Goal: Task Accomplishment & Management: Use online tool/utility

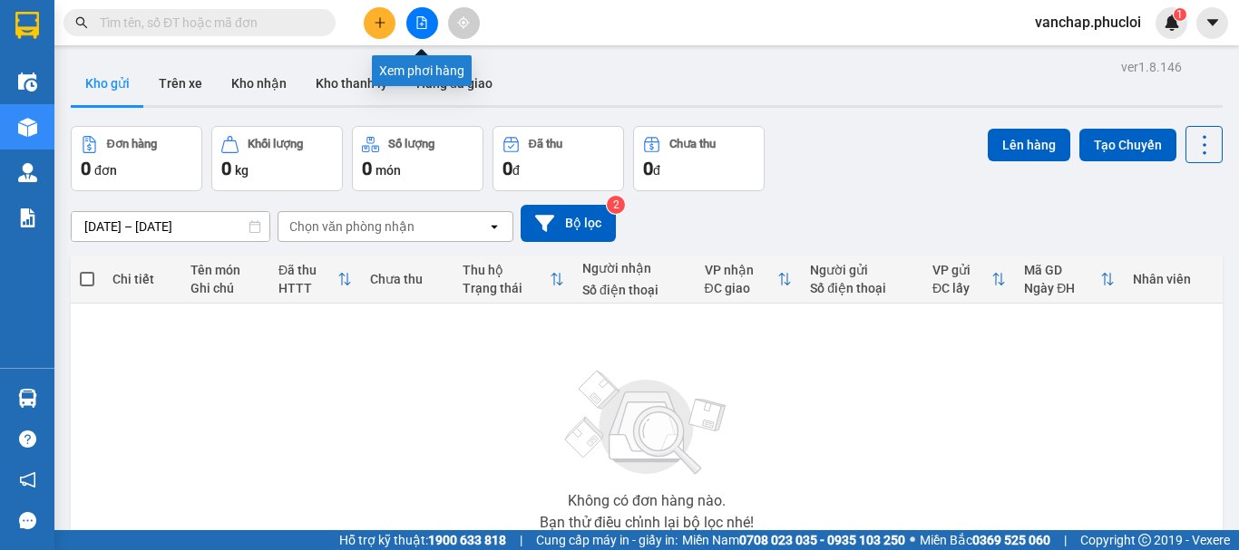
click at [426, 24] on icon "file-add" at bounding box center [421, 22] width 13 height 13
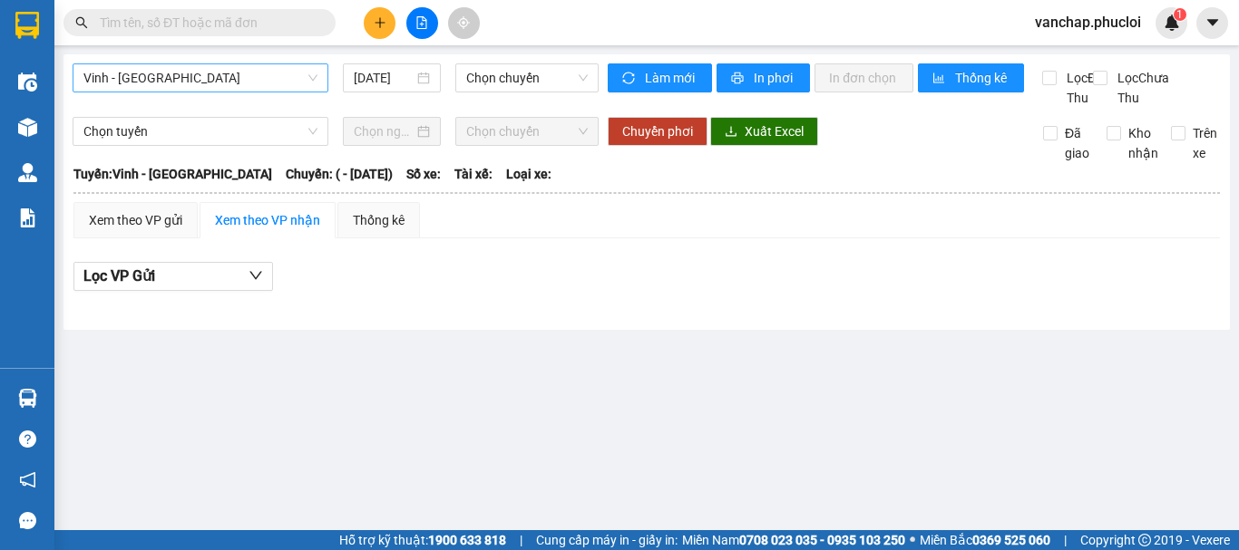
click at [150, 79] on span "Vinh - [GEOGRAPHIC_DATA]" at bounding box center [200, 77] width 234 height 27
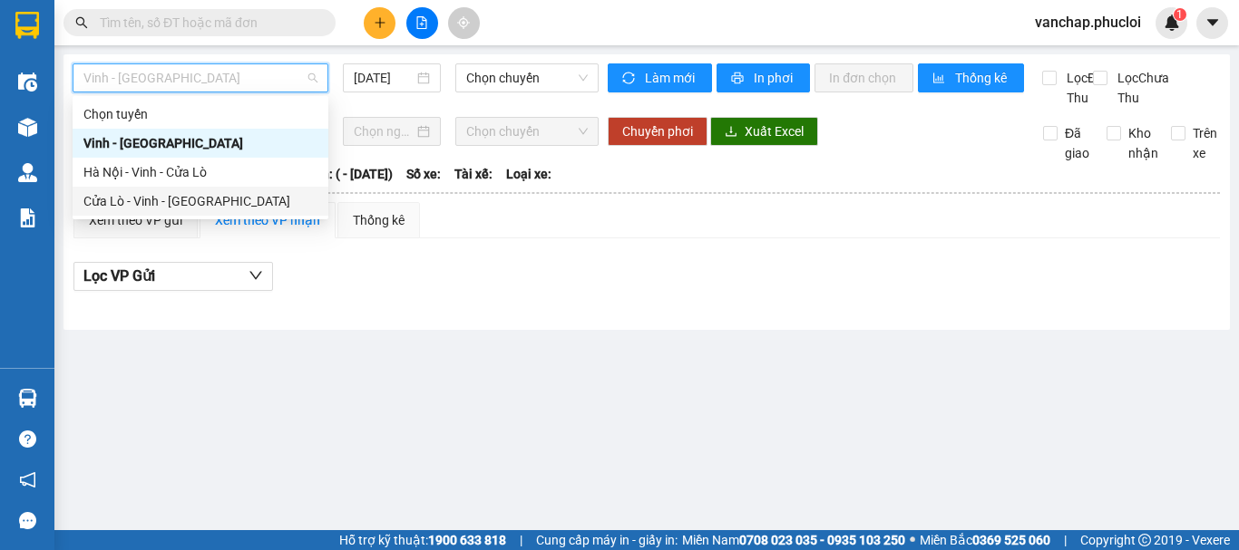
click at [138, 201] on div "Cửa Lò - Vinh - [GEOGRAPHIC_DATA]" at bounding box center [200, 201] width 234 height 20
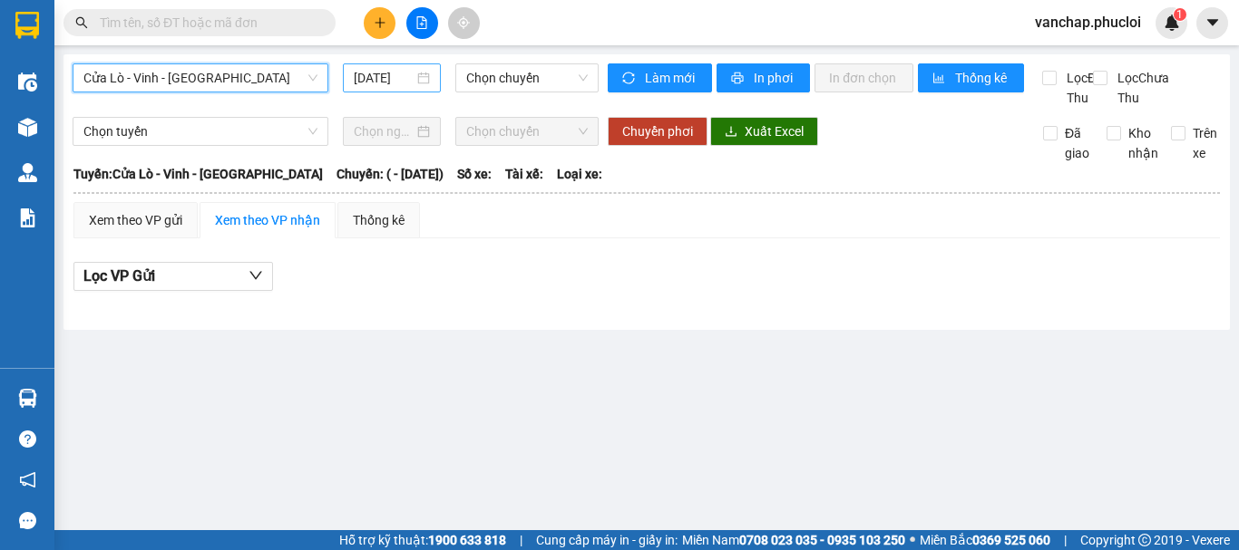
click at [424, 77] on div "[DATE]" at bounding box center [392, 78] width 76 height 20
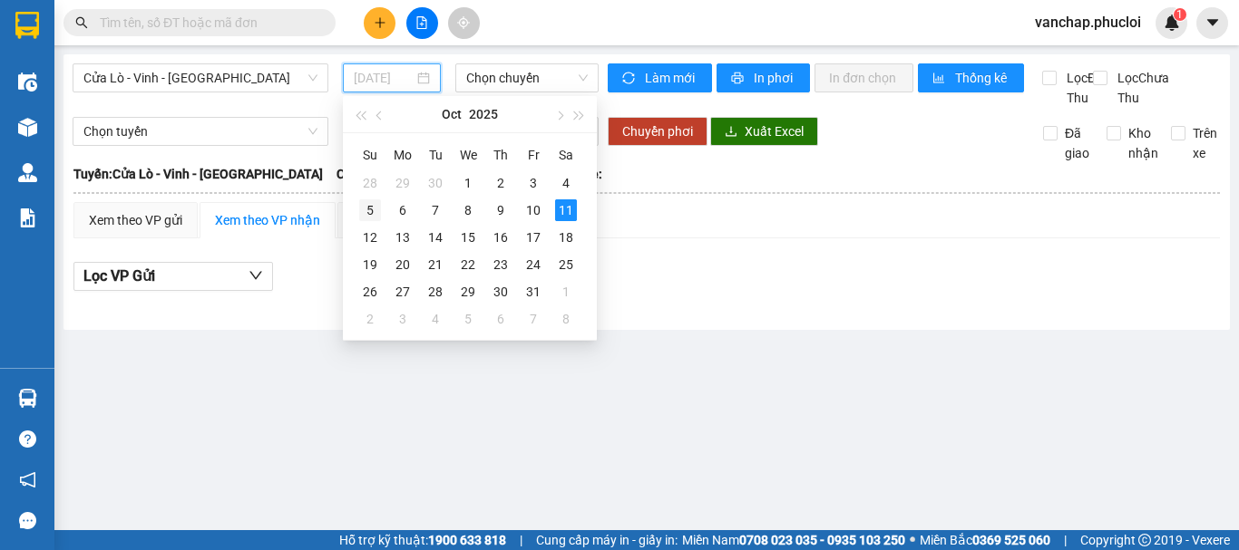
click at [377, 209] on div "5" at bounding box center [370, 210] width 22 height 22
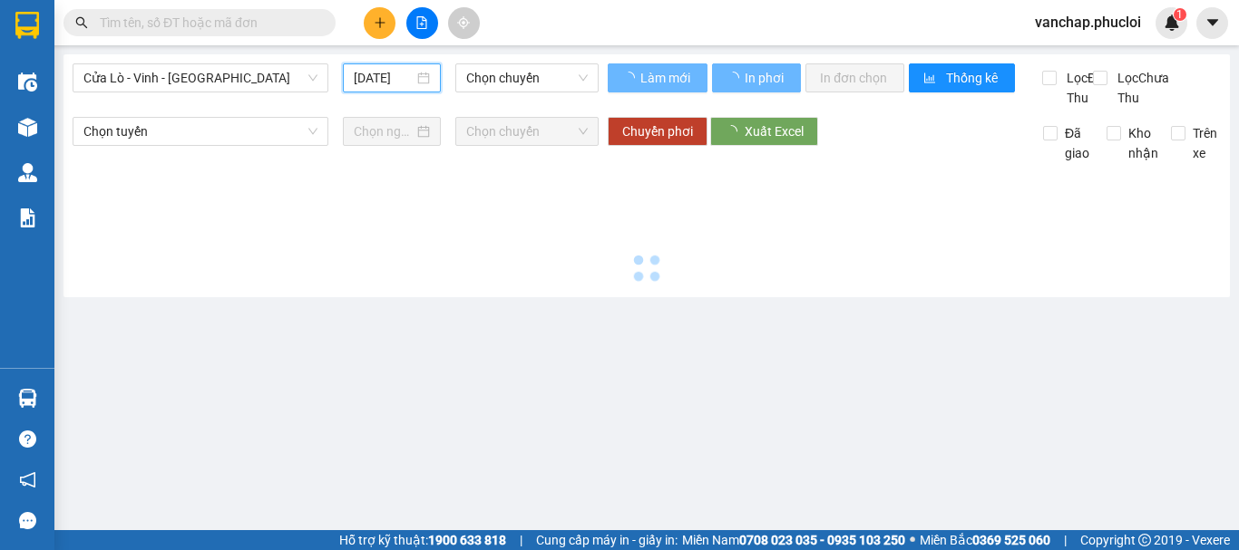
type input "[DATE]"
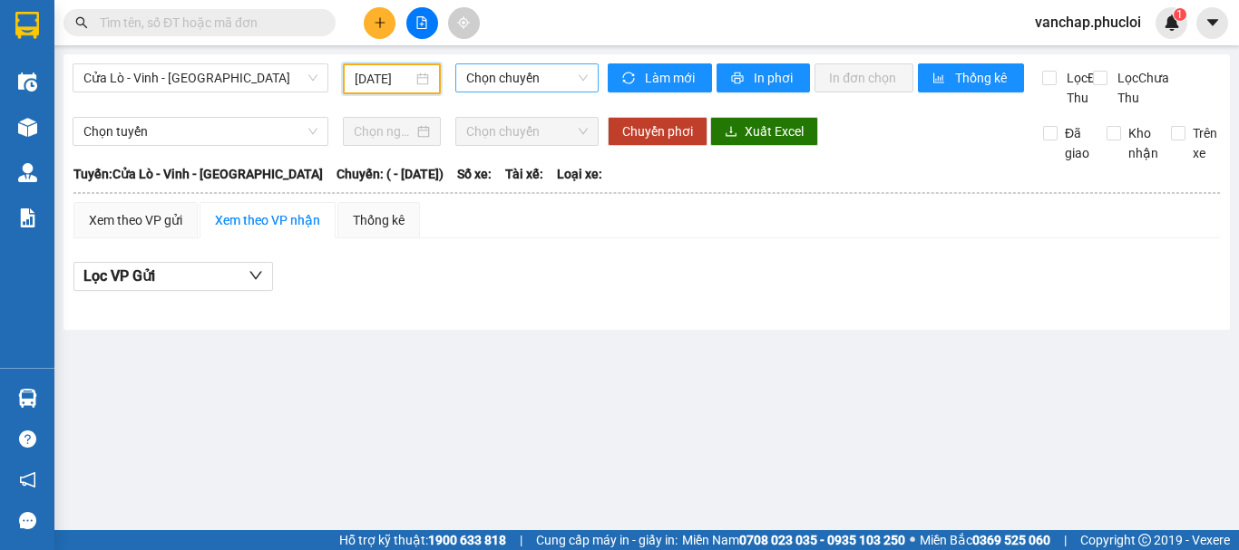
click at [525, 71] on span "Chọn chuyến" at bounding box center [527, 77] width 122 height 27
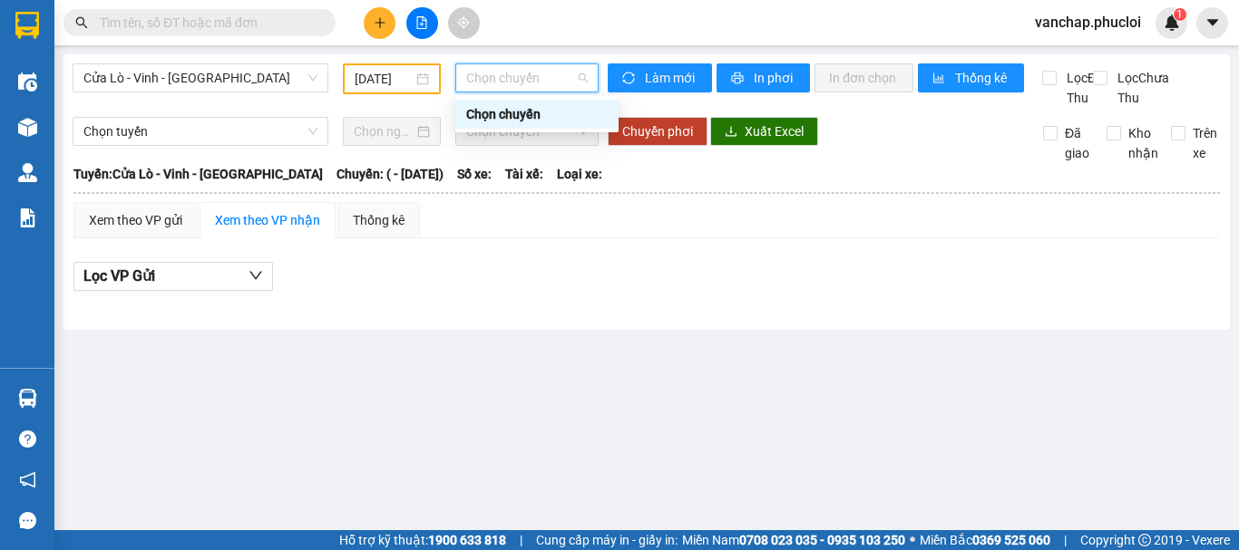
scroll to position [0, 0]
click at [253, 88] on span "Cửa Lò - Vinh - [GEOGRAPHIC_DATA]" at bounding box center [200, 77] width 234 height 27
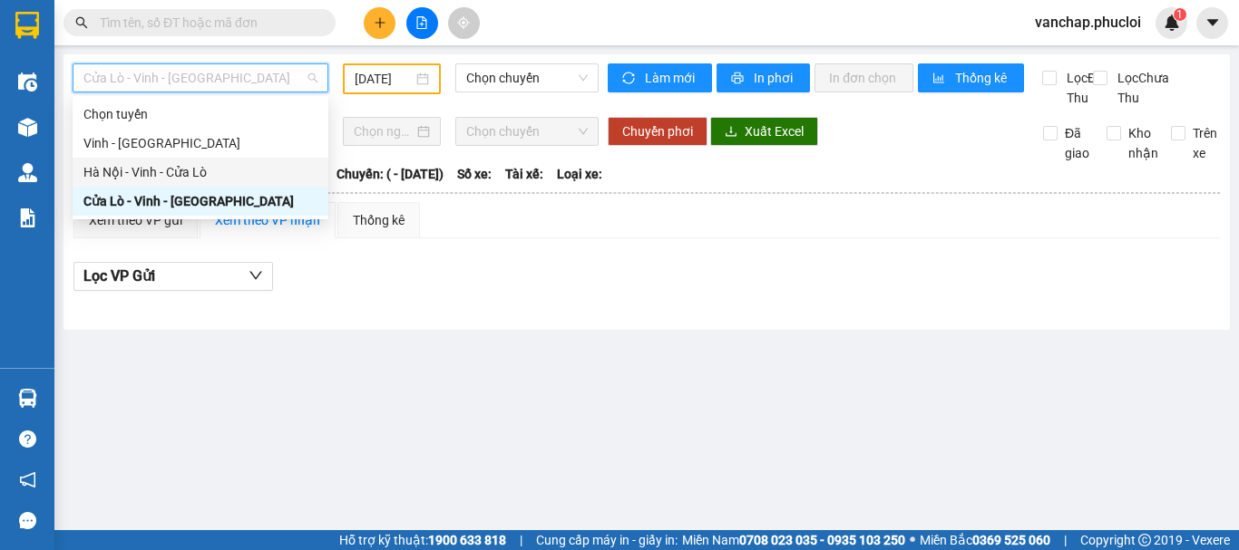
click at [179, 178] on div "Hà Nội - Vinh - Cửa Lò" at bounding box center [200, 172] width 234 height 20
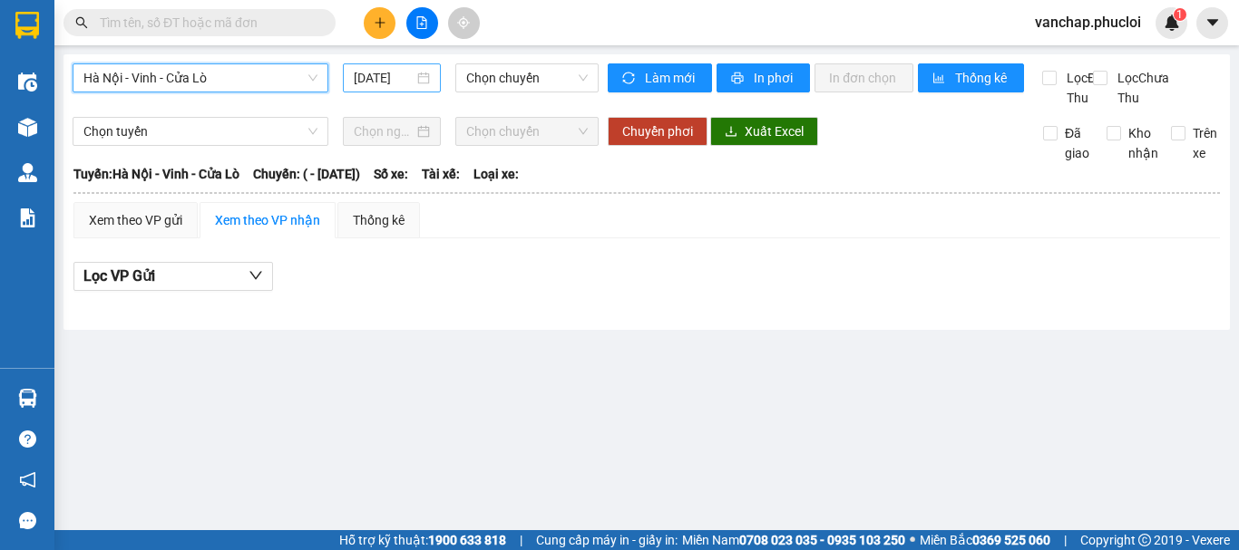
click at [433, 78] on div "[DATE]" at bounding box center [392, 77] width 98 height 29
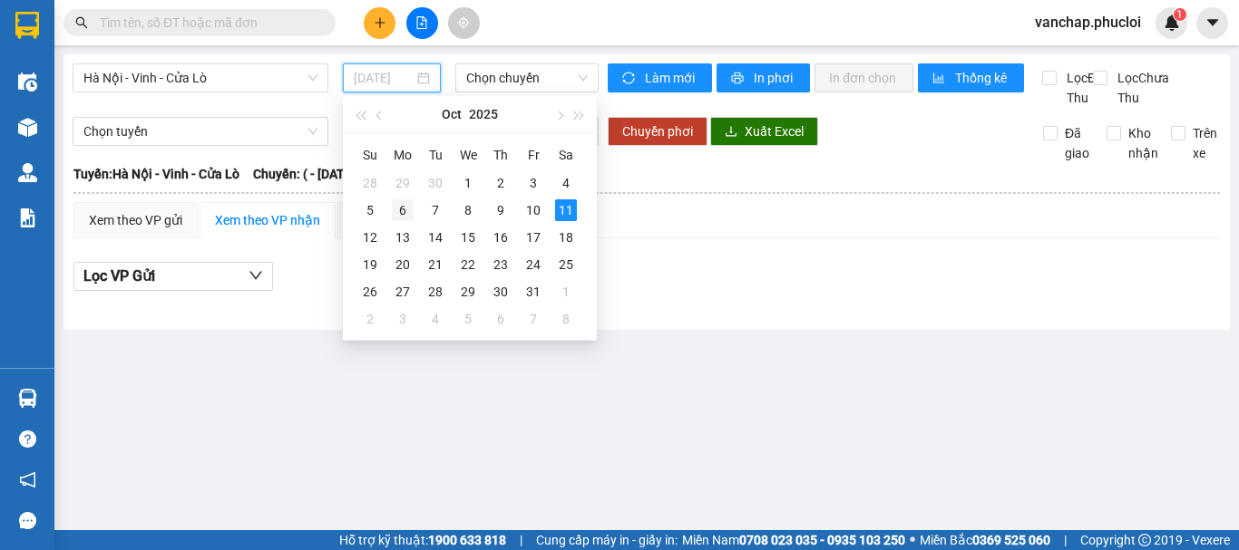
click at [403, 213] on div "6" at bounding box center [403, 210] width 22 height 22
type input "[DATE]"
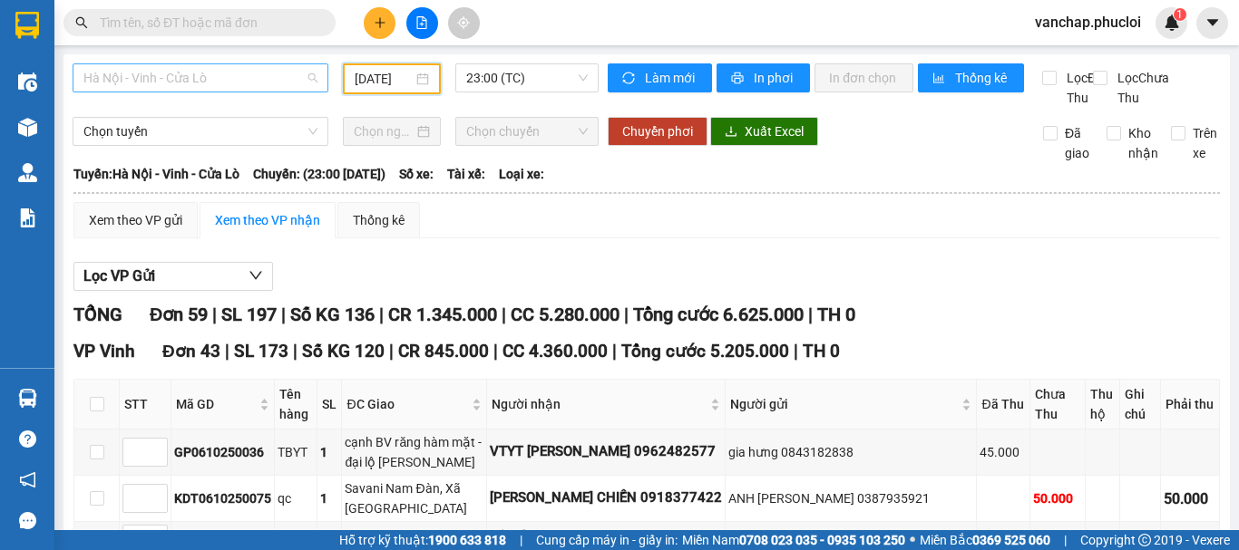
click at [249, 83] on span "Hà Nội - Vinh - Cửa Lò" at bounding box center [200, 77] width 234 height 27
click at [180, 92] on div "Hà Nội - Vinh - Cửa Lò" at bounding box center [201, 77] width 256 height 29
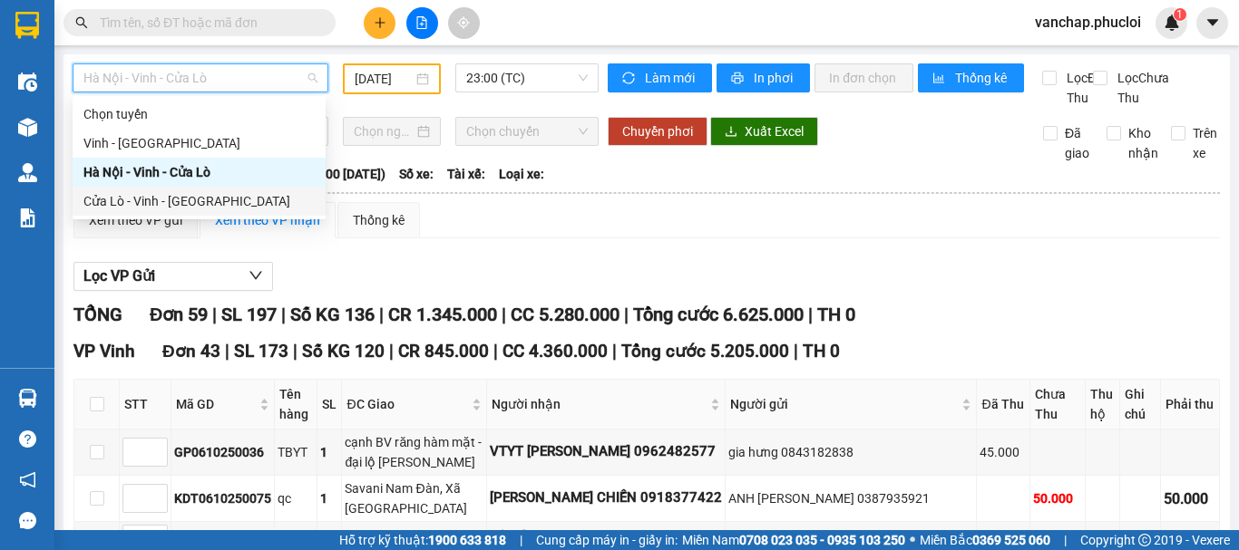
click at [125, 211] on div "Cửa Lò - Vinh - [GEOGRAPHIC_DATA]" at bounding box center [199, 201] width 253 height 29
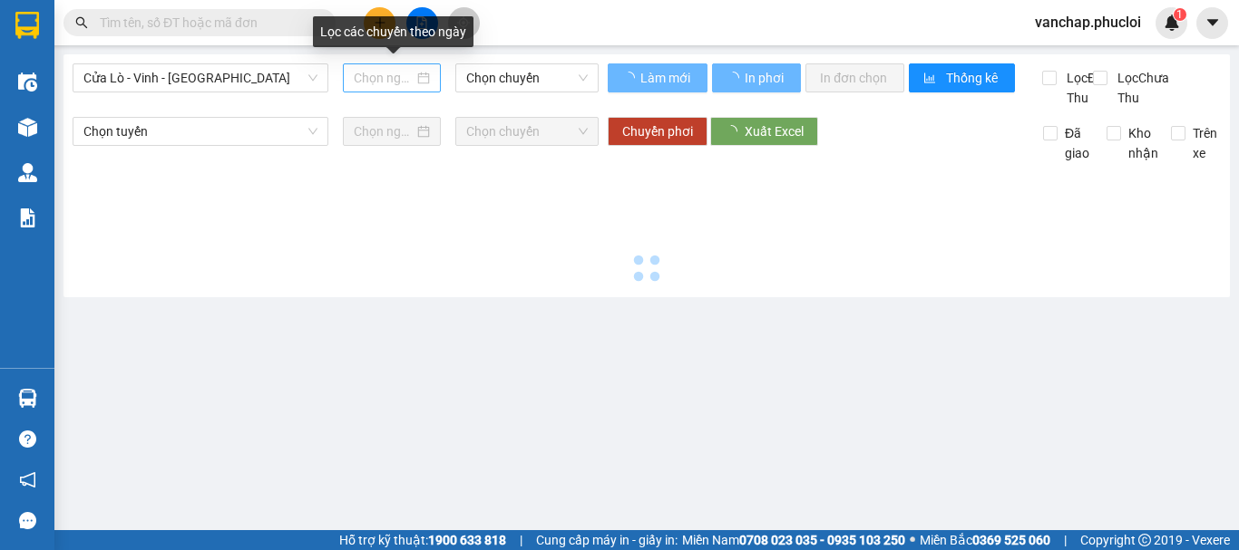
click at [433, 72] on div at bounding box center [392, 77] width 98 height 29
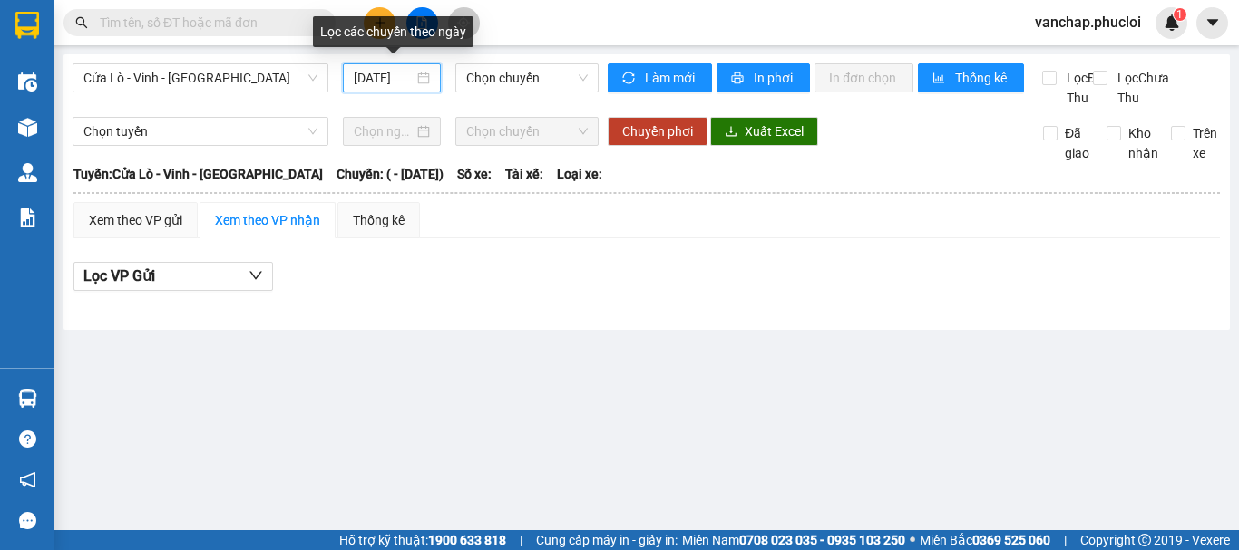
scroll to position [0, 5]
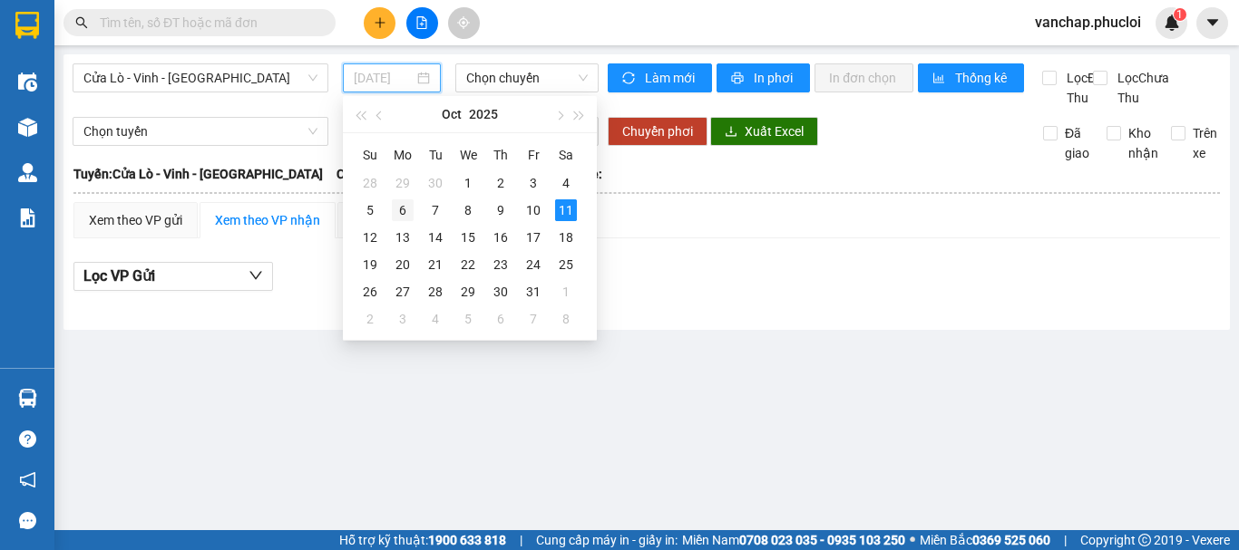
click at [405, 211] on div "6" at bounding box center [403, 210] width 22 height 22
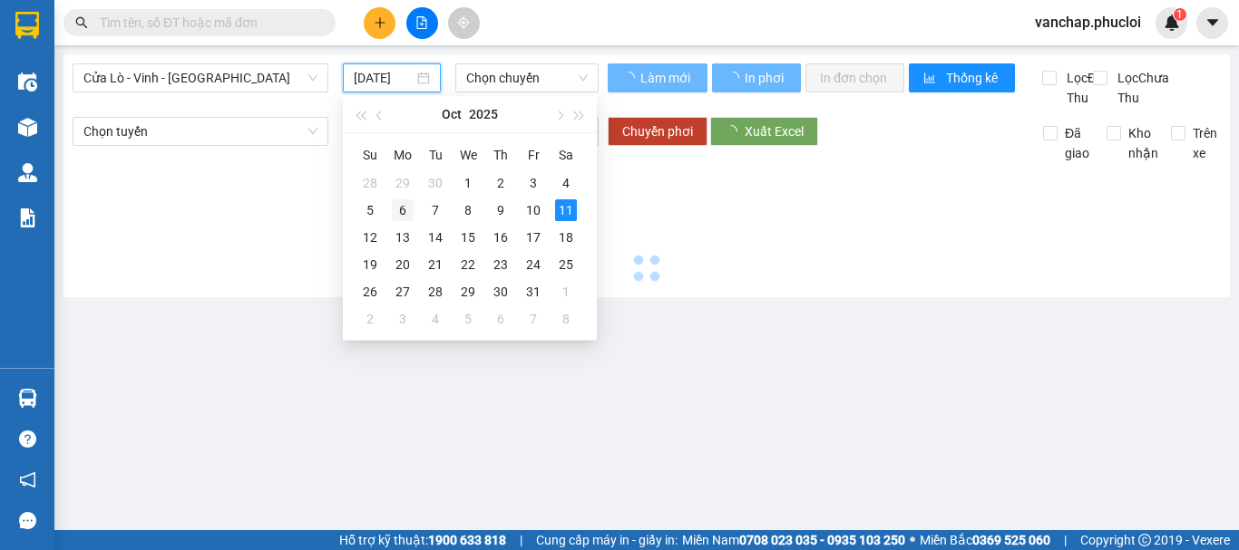
type input "[DATE]"
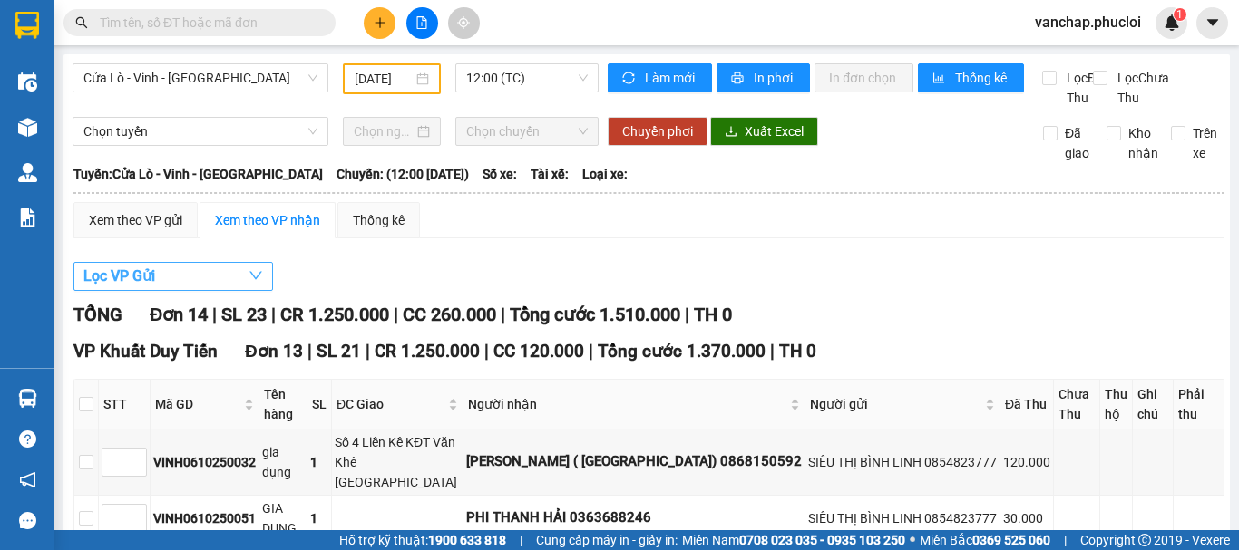
click at [159, 291] on button "Lọc VP Gửi" at bounding box center [172, 276] width 199 height 29
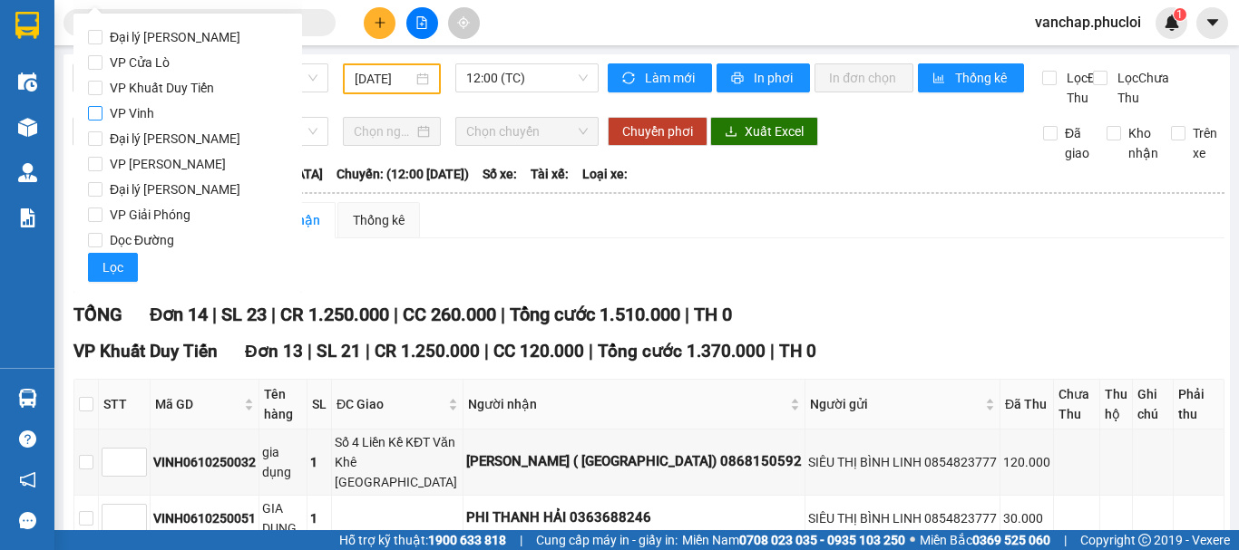
click at [96, 112] on input "VP Vinh" at bounding box center [95, 113] width 15 height 15
checkbox input "true"
click at [105, 268] on span "Lọc" at bounding box center [112, 268] width 21 height 20
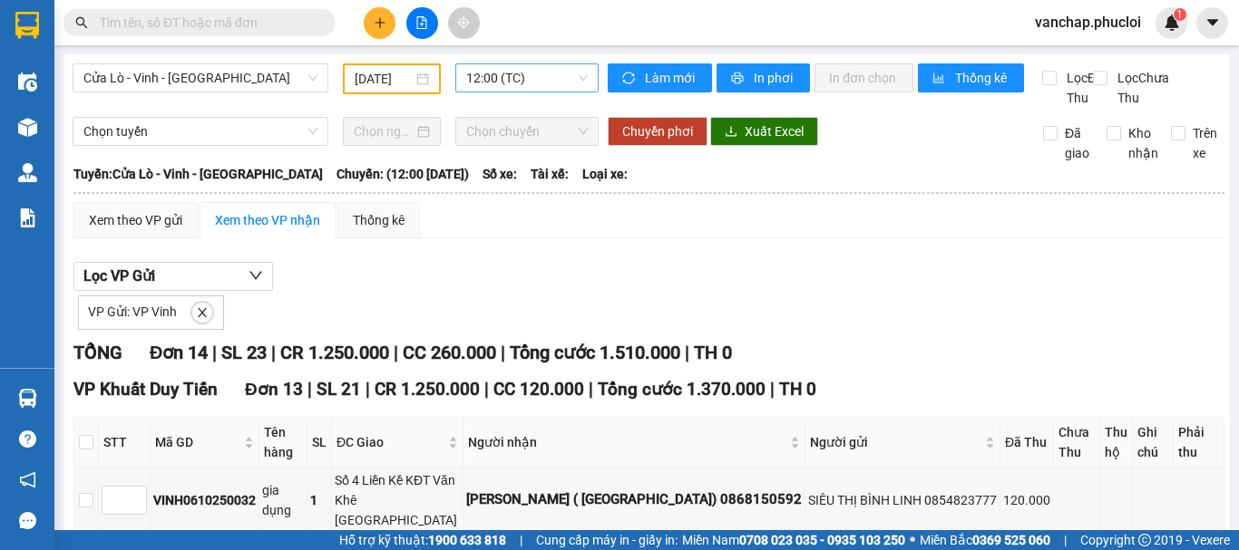
click at [506, 83] on span "12:00 (TC)" at bounding box center [527, 77] width 122 height 27
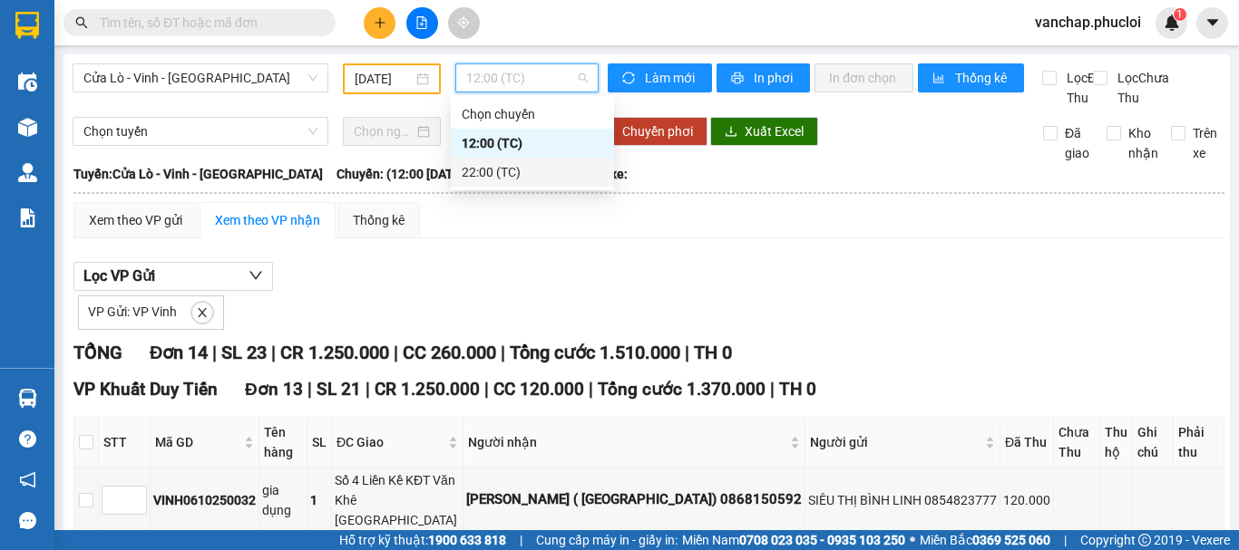
click at [475, 181] on div "22:00 (TC)" at bounding box center [532, 172] width 141 height 20
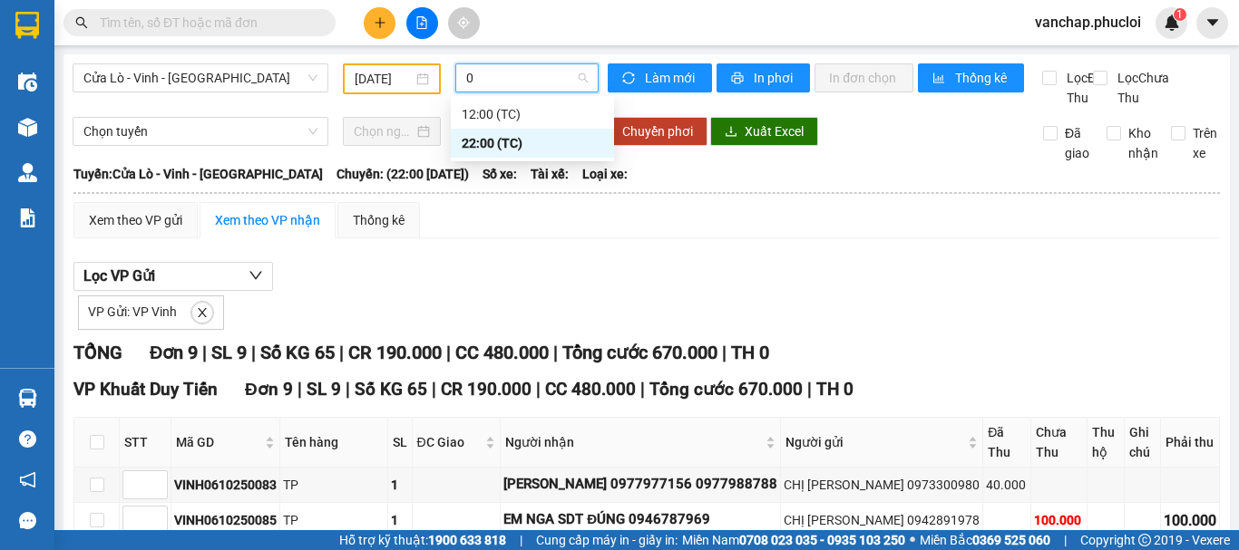
type input "0"
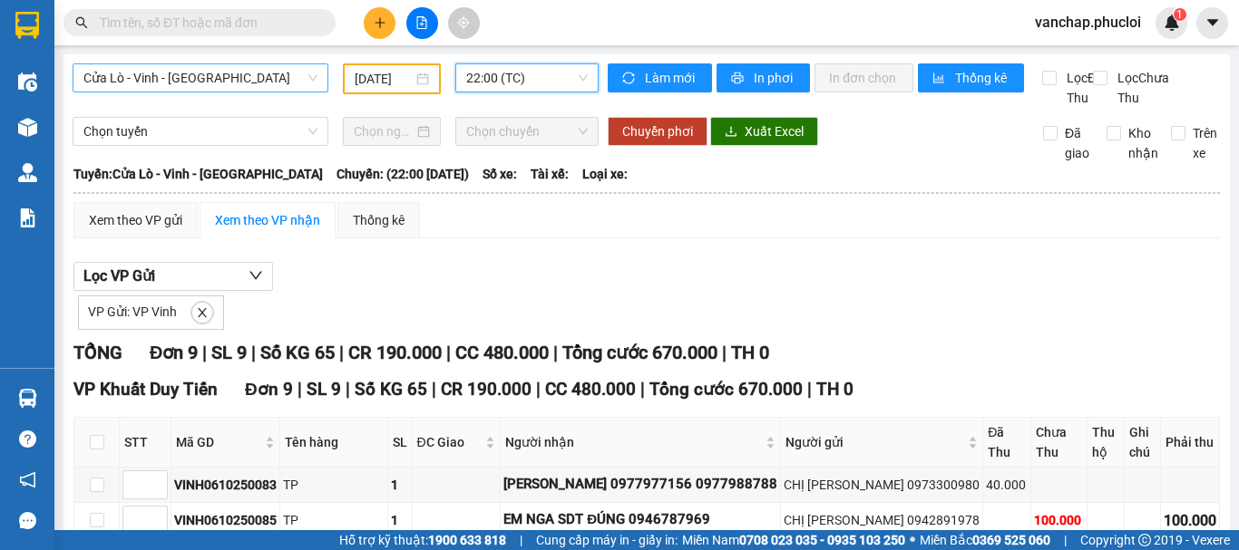
click at [246, 80] on span "Cửa Lò - Vinh - [GEOGRAPHIC_DATA]" at bounding box center [200, 77] width 234 height 27
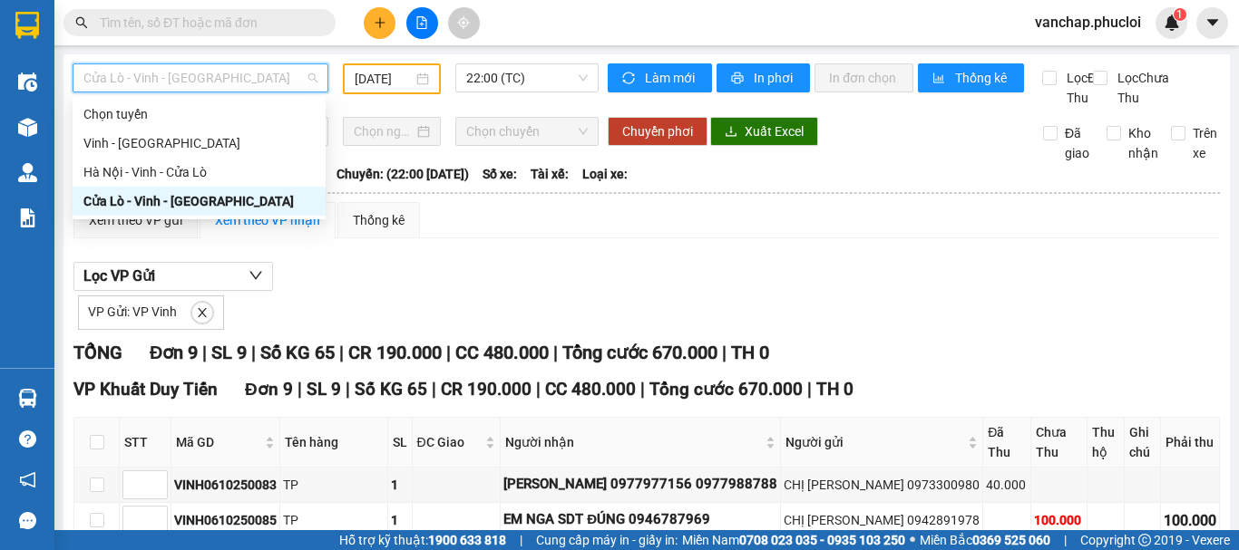
click at [144, 199] on div "Cửa Lò - Vinh - [GEOGRAPHIC_DATA]" at bounding box center [198, 201] width 231 height 20
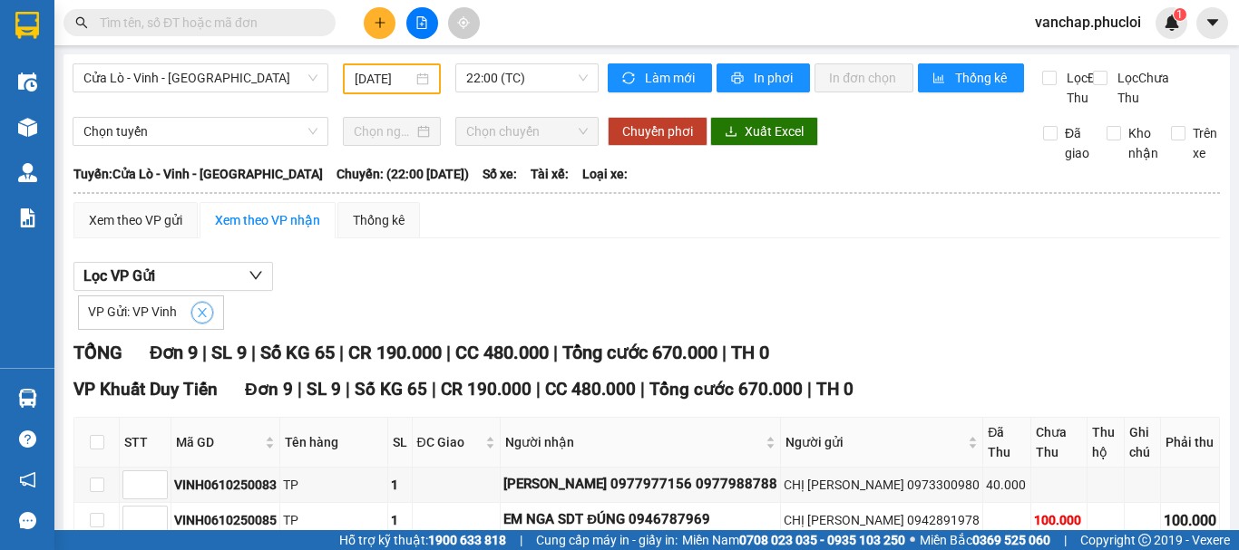
drag, startPoint x: 204, startPoint y: 340, endPoint x: 421, endPoint y: 213, distance: 251.2
click at [407, 243] on div "Xem theo VP gửi Xem theo VP nhận Thống kê Lọc VP Gửi VP Gửi: VP Vinh TỔNG Đơn …" at bounding box center [646, 547] width 1146 height 691
click at [413, 75] on div "[DATE]" at bounding box center [392, 79] width 74 height 20
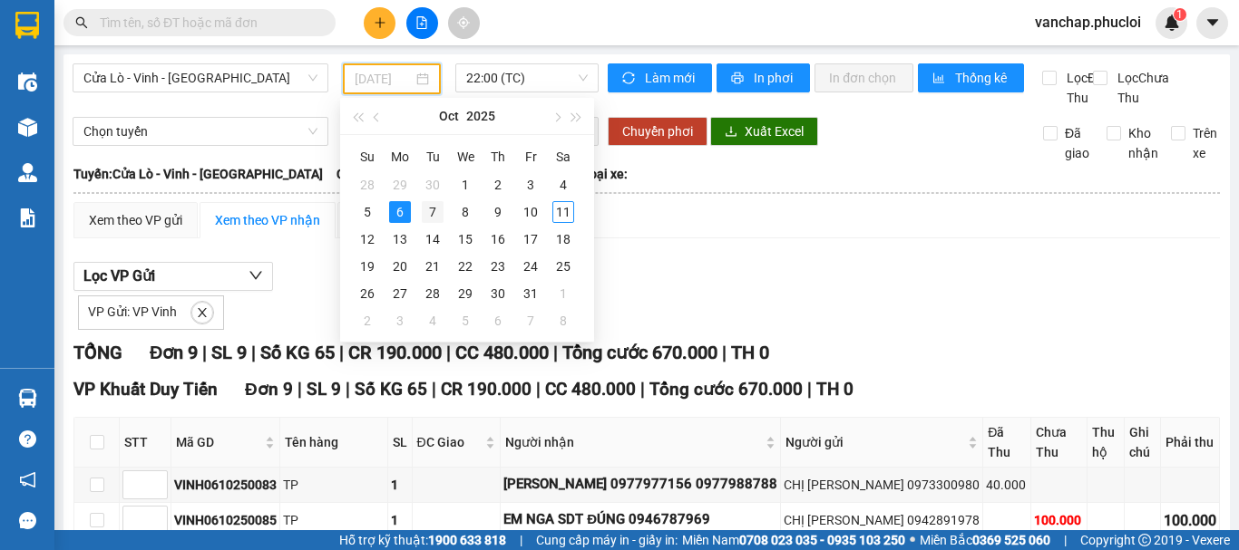
click at [430, 211] on div "7" at bounding box center [433, 212] width 22 height 22
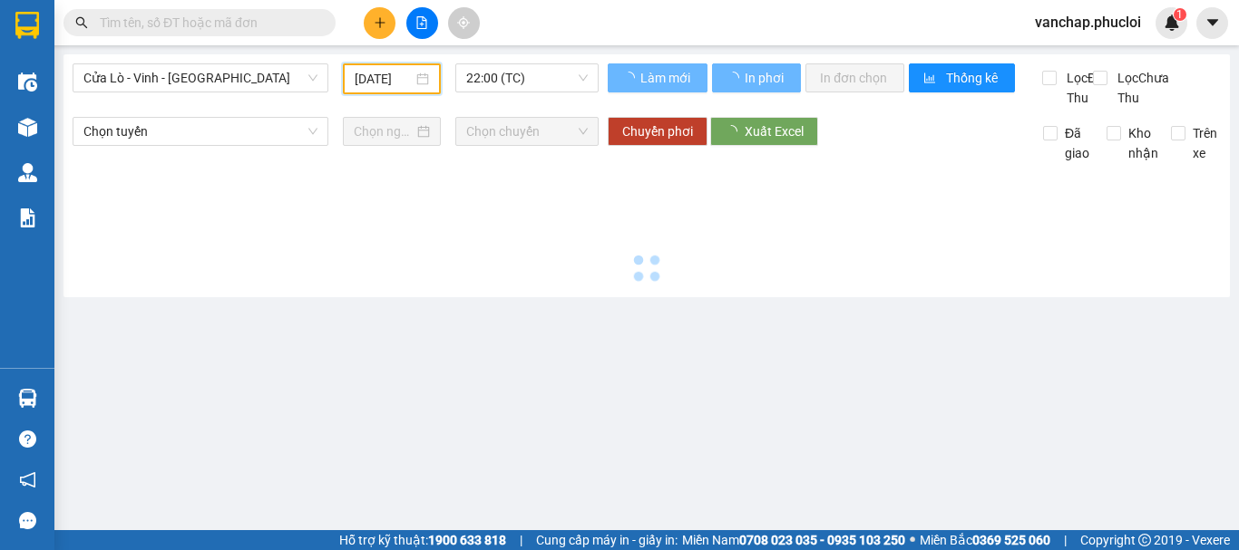
type input "[DATE]"
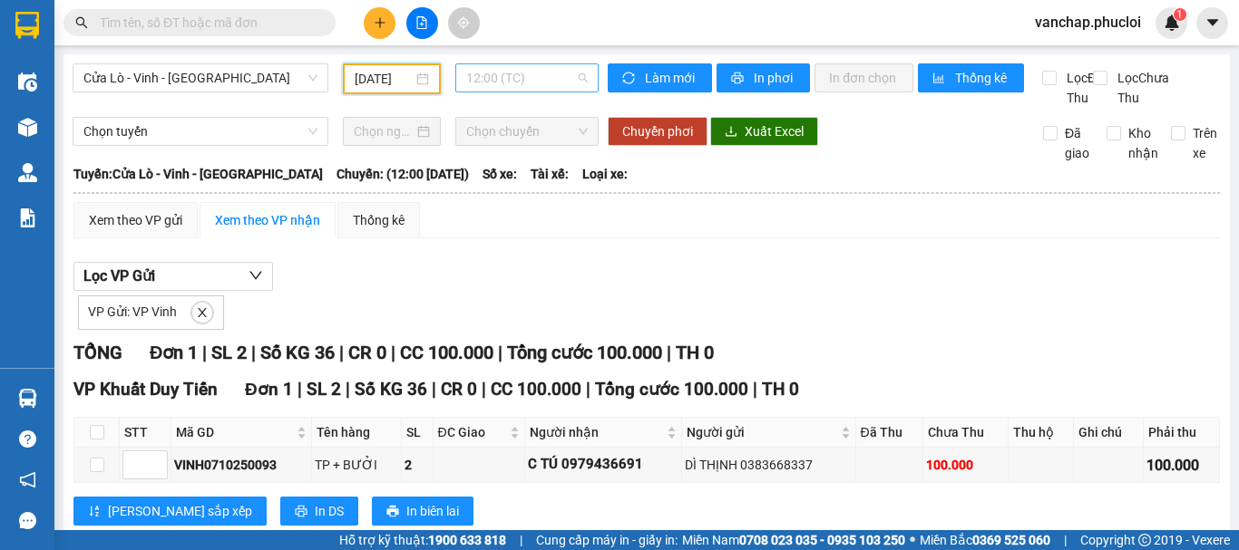
click at [471, 82] on span "12:00 (TC)" at bounding box center [527, 77] width 122 height 27
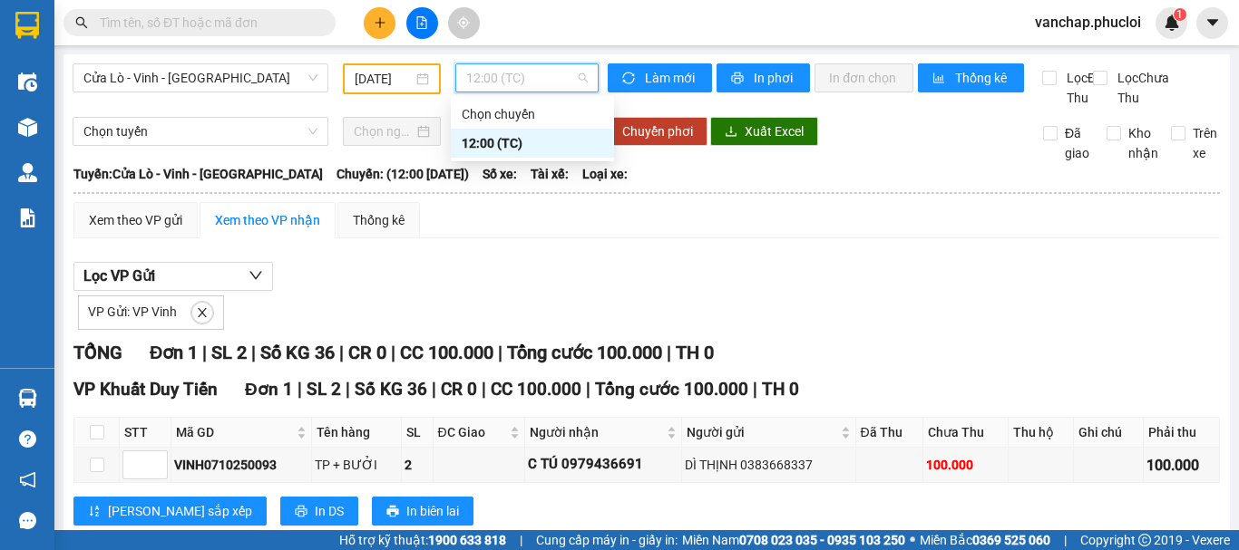
click at [465, 146] on div "12:00 (TC)" at bounding box center [532, 143] width 141 height 20
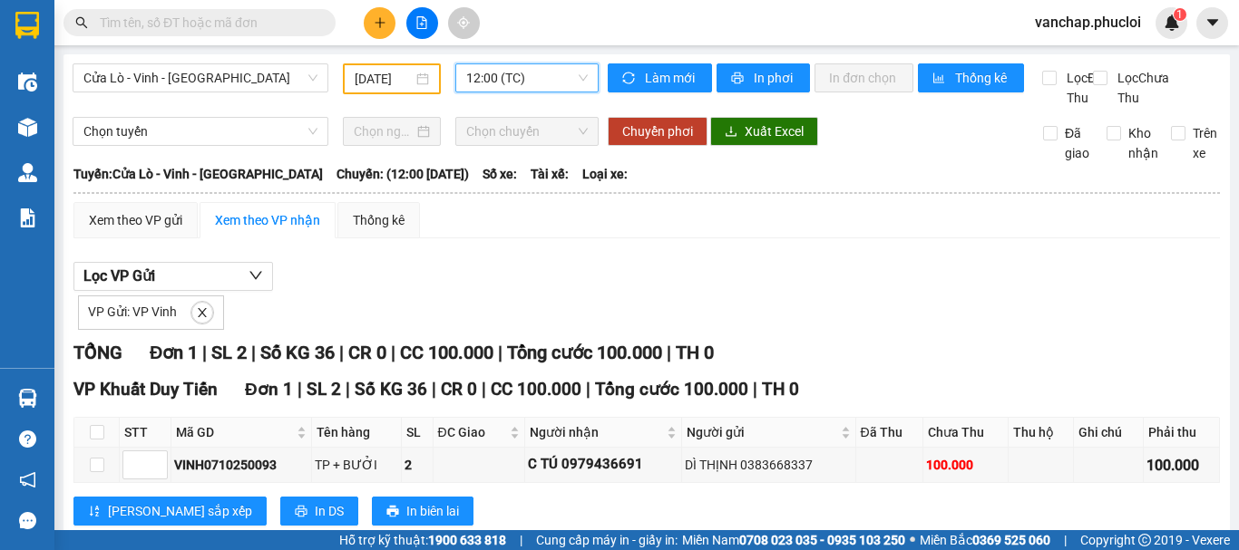
click at [417, 78] on div "[DATE]" at bounding box center [392, 79] width 74 height 20
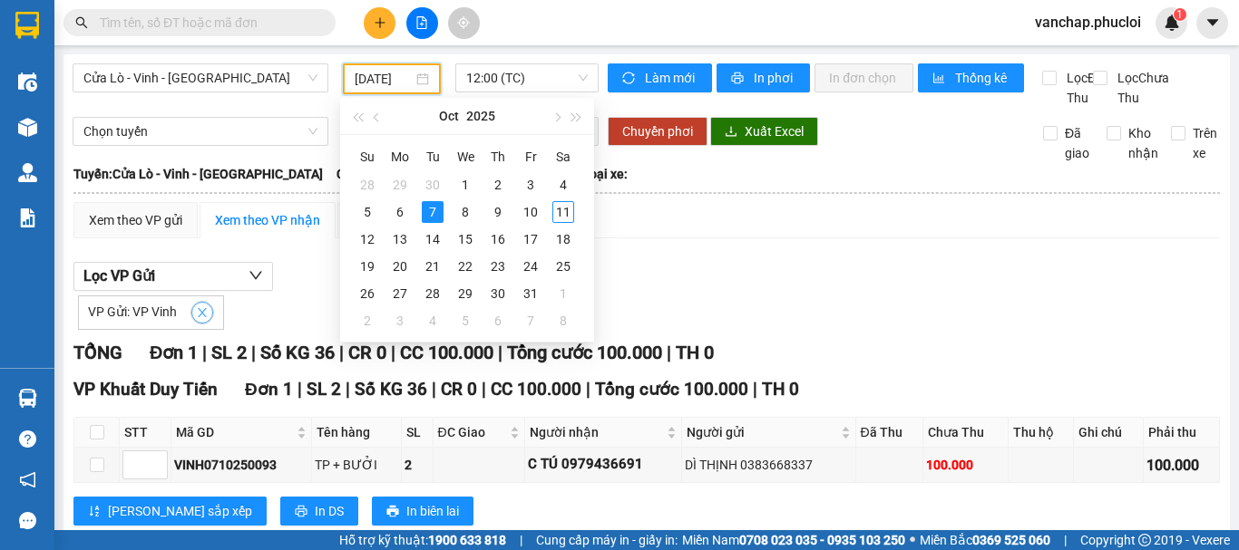
click at [202, 319] on icon "close" at bounding box center [202, 312] width 13 height 13
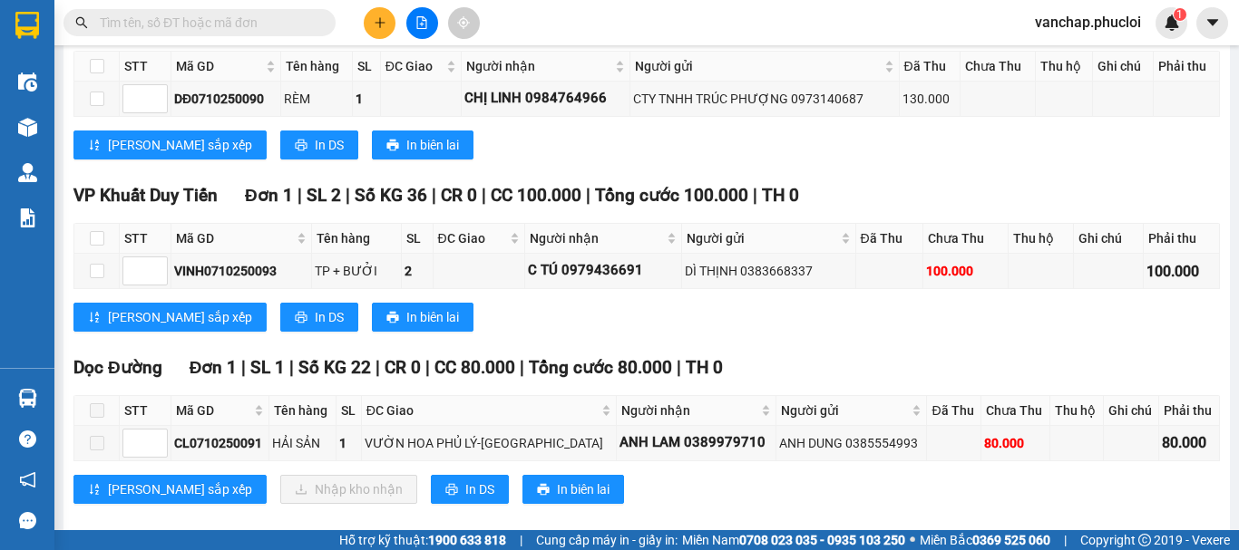
scroll to position [0, 0]
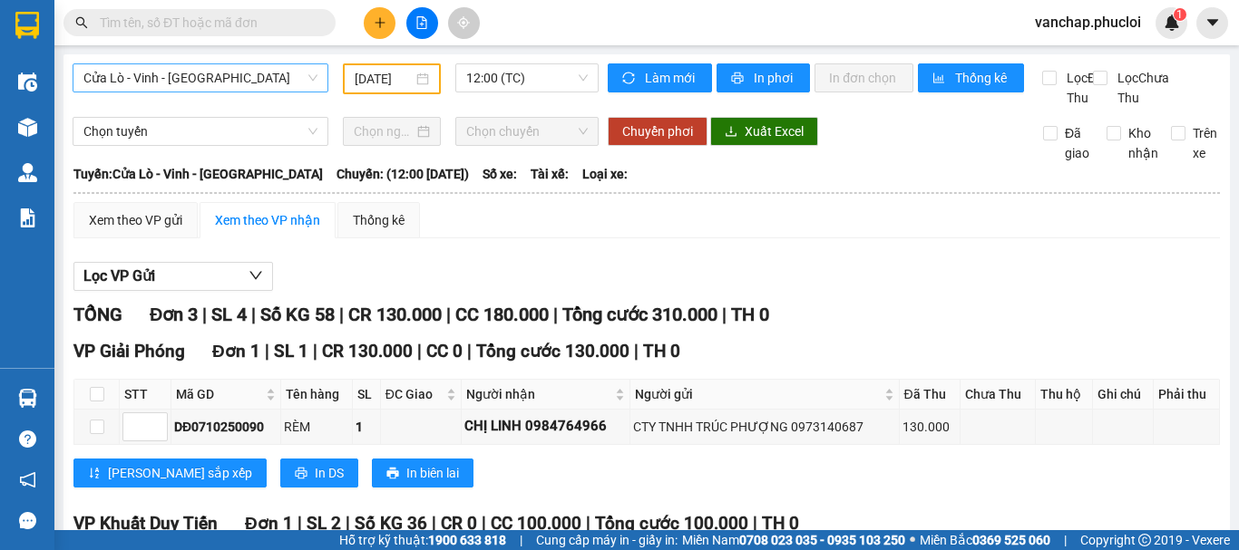
click at [200, 73] on span "Cửa Lò - Vinh - [GEOGRAPHIC_DATA]" at bounding box center [200, 77] width 234 height 27
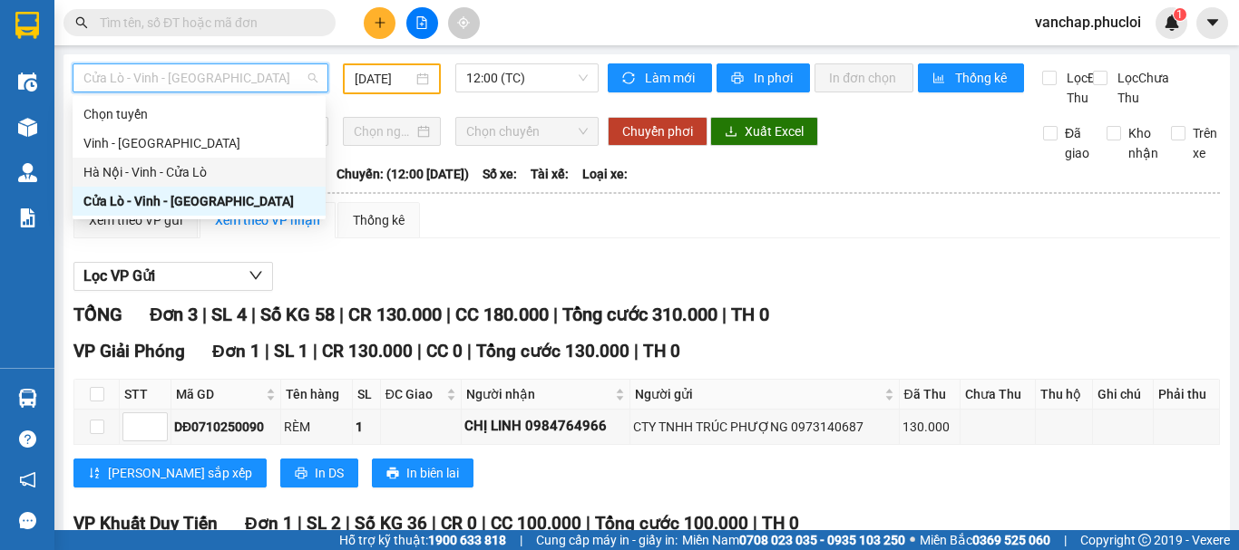
click at [153, 171] on div "Hà Nội - Vinh - Cửa Lò" at bounding box center [198, 172] width 231 height 20
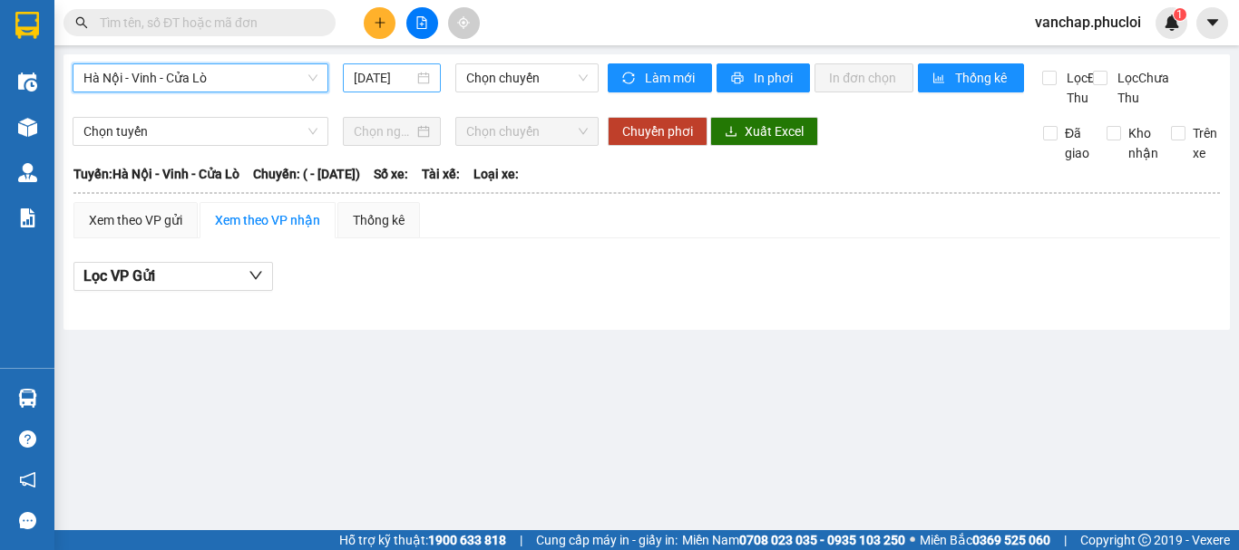
click at [421, 81] on div "[DATE]" at bounding box center [392, 78] width 76 height 20
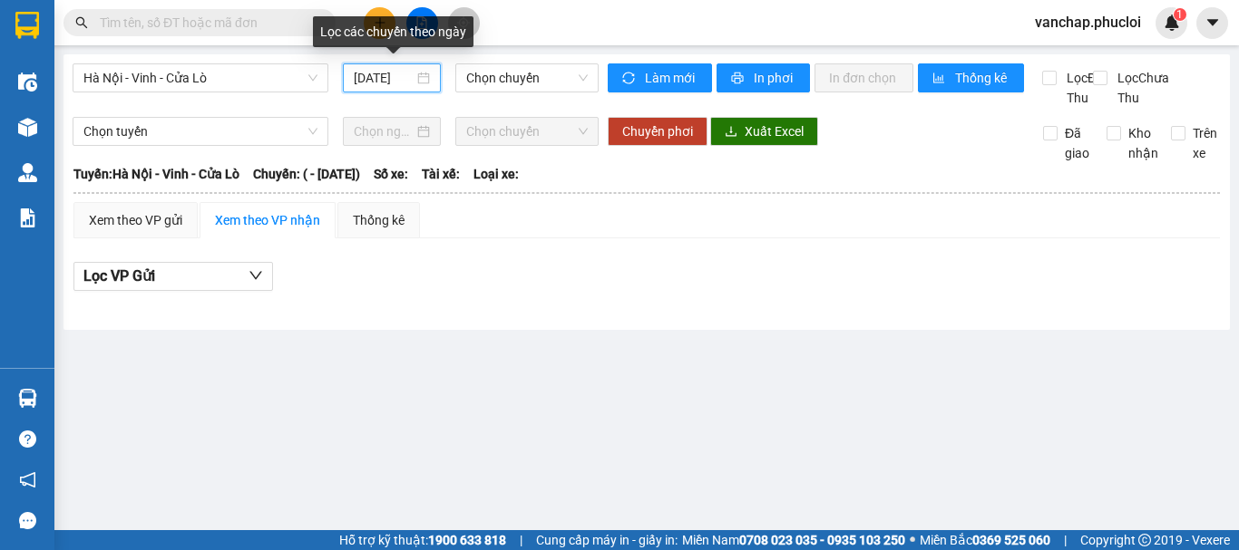
scroll to position [0, 5]
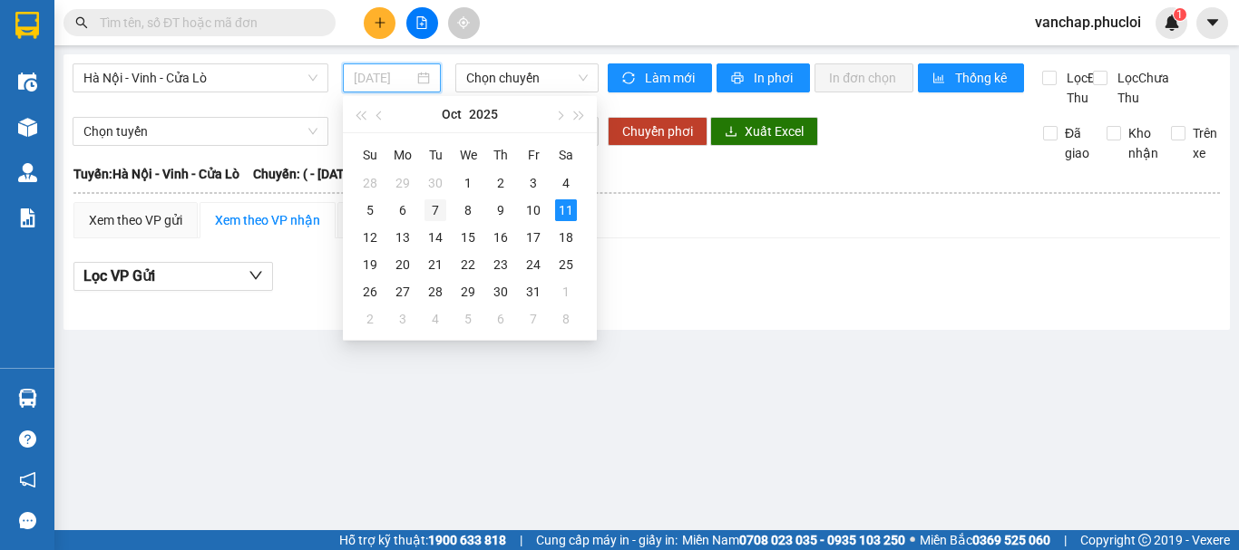
click at [432, 208] on div "7" at bounding box center [435, 210] width 22 height 22
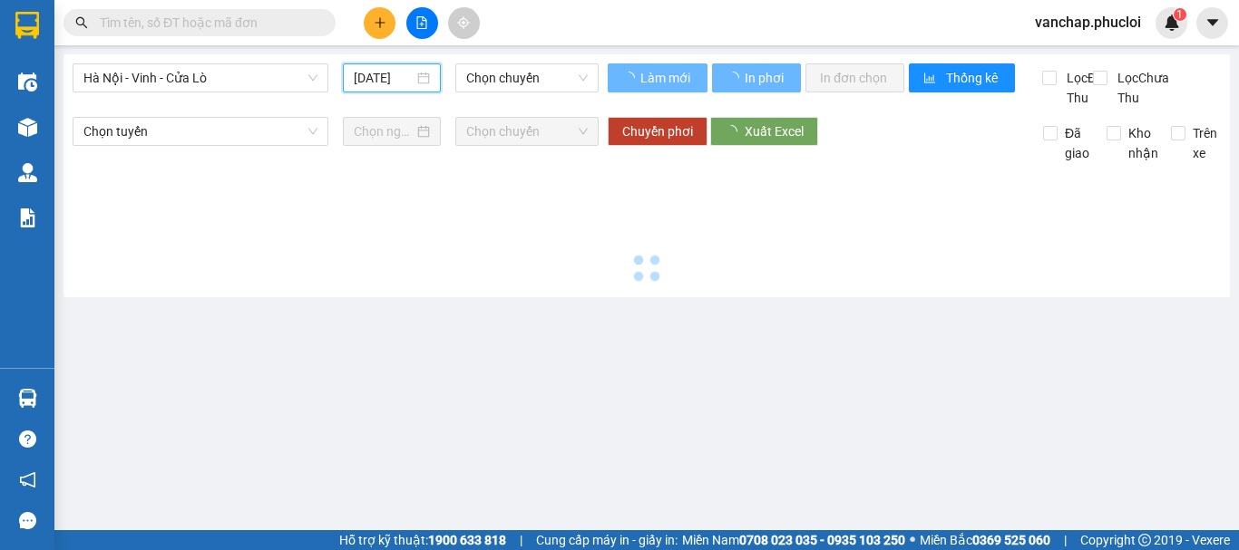
type input "[DATE]"
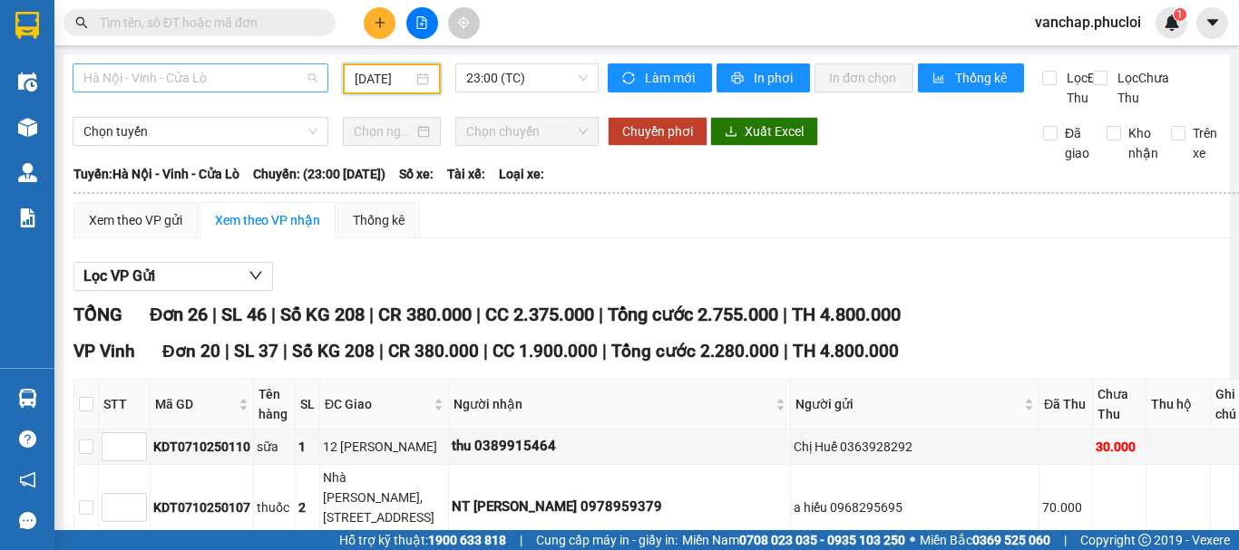
click at [280, 81] on span "Hà Nội - Vinh - Cửa Lò" at bounding box center [200, 77] width 234 height 27
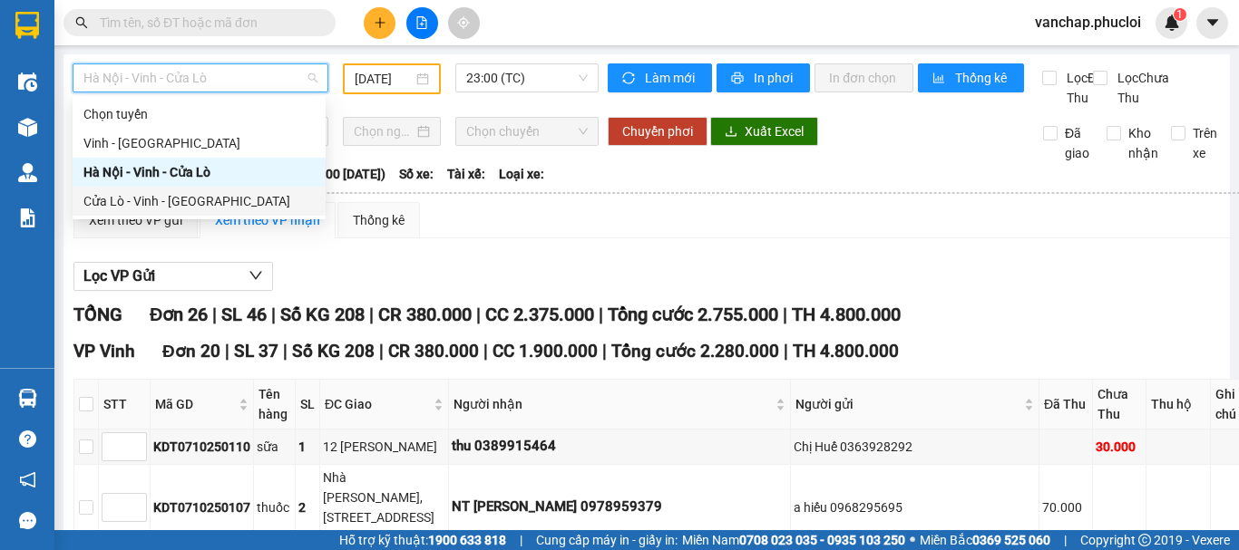
click at [160, 198] on div "Cửa Lò - Vinh - [GEOGRAPHIC_DATA]" at bounding box center [198, 201] width 231 height 20
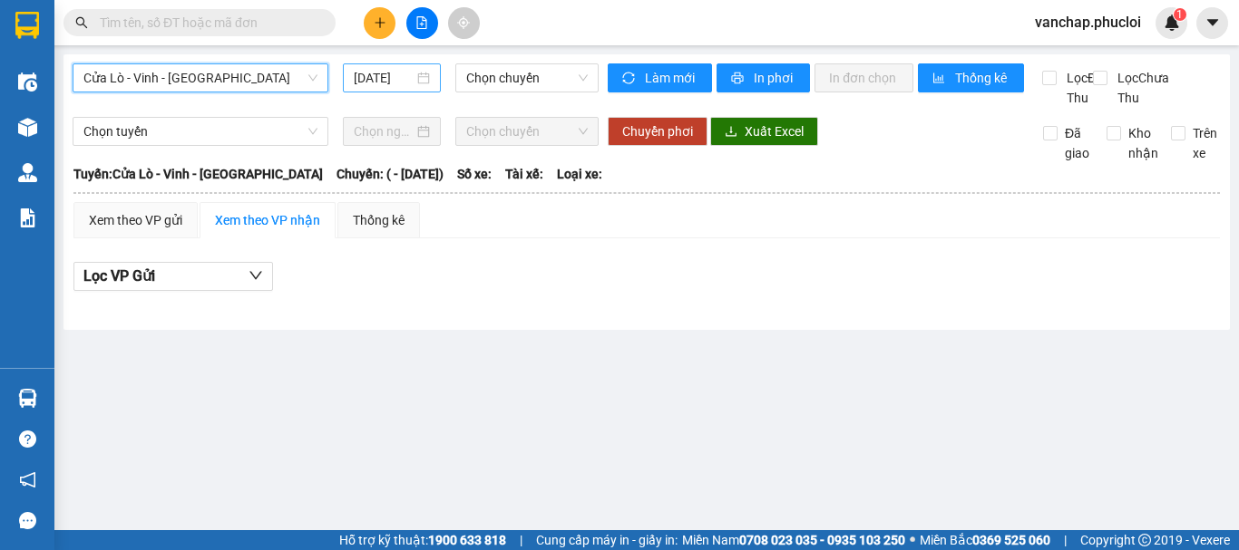
click at [428, 82] on div "[DATE]" at bounding box center [392, 78] width 76 height 20
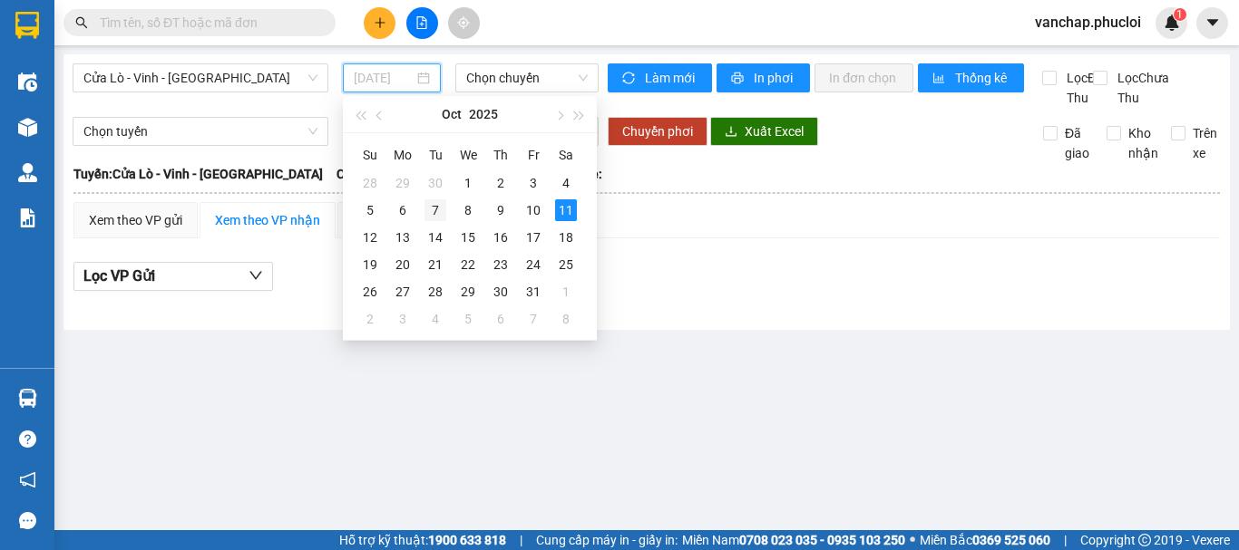
click at [429, 212] on div "7" at bounding box center [435, 210] width 22 height 22
type input "[DATE]"
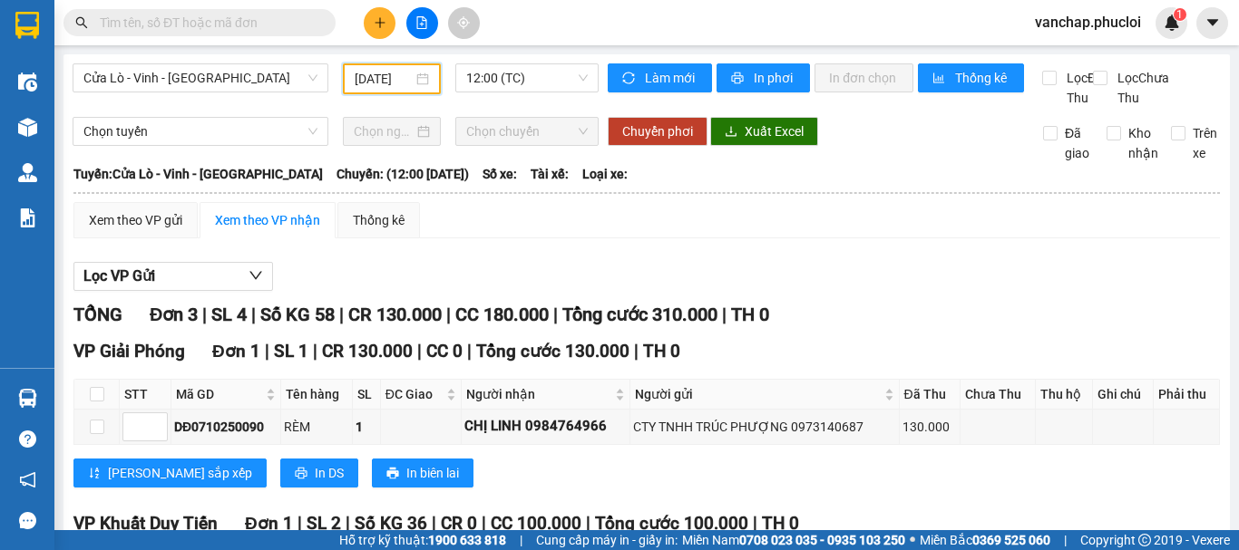
click at [216, 292] on div at bounding box center [646, 291] width 1146 height 1
click at [216, 291] on button "Lọc VP Gửi" at bounding box center [172, 276] width 199 height 29
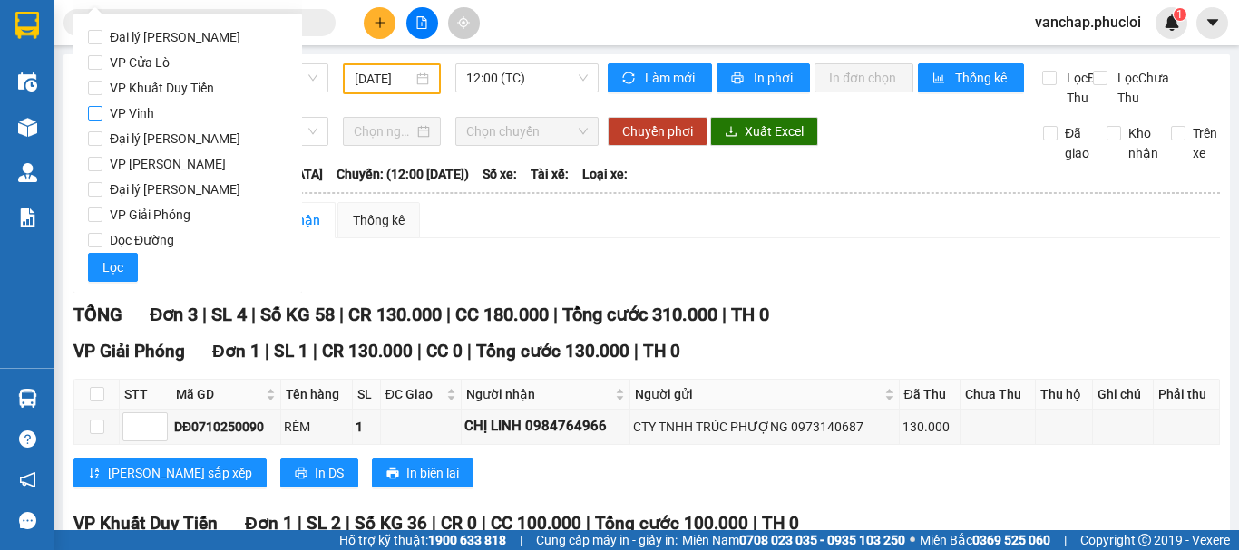
click at [92, 116] on input "VP Vinh" at bounding box center [95, 113] width 15 height 15
checkbox input "true"
click at [114, 266] on span "Lọc" at bounding box center [112, 268] width 21 height 20
